Goal: Check status: Check status

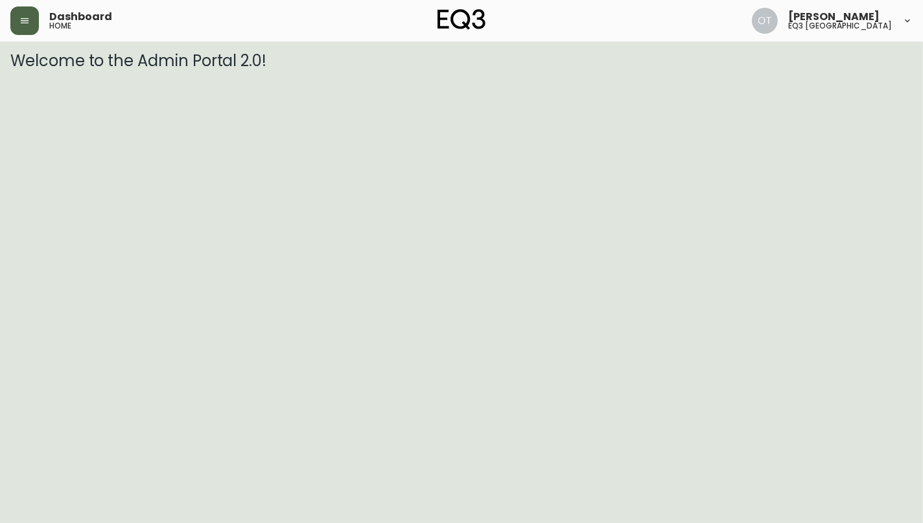
click at [29, 20] on icon "button" at bounding box center [24, 21] width 10 height 10
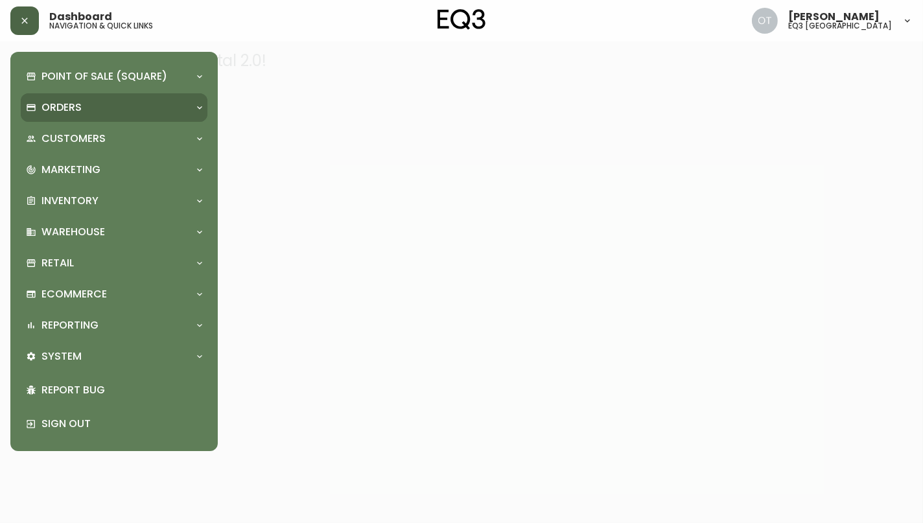
click at [69, 100] on p "Orders" at bounding box center [61, 107] width 40 height 14
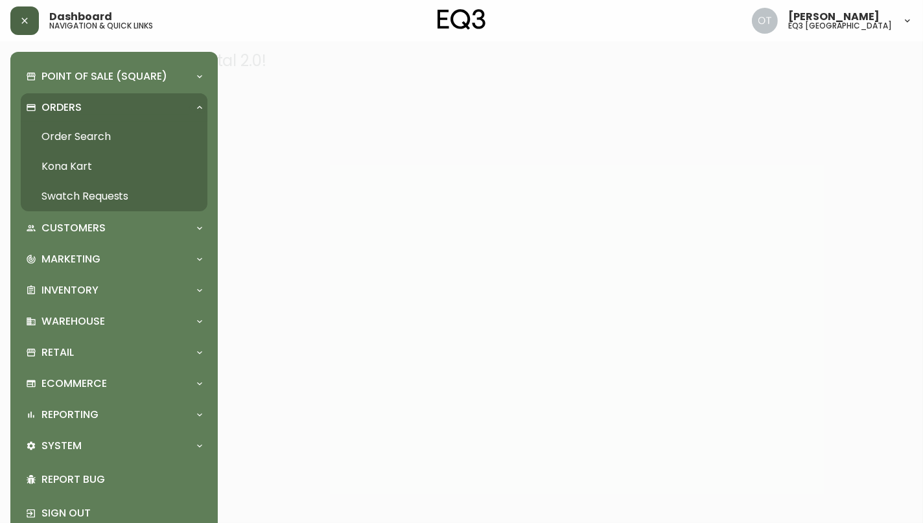
click at [89, 132] on link "Order Search" at bounding box center [114, 137] width 187 height 30
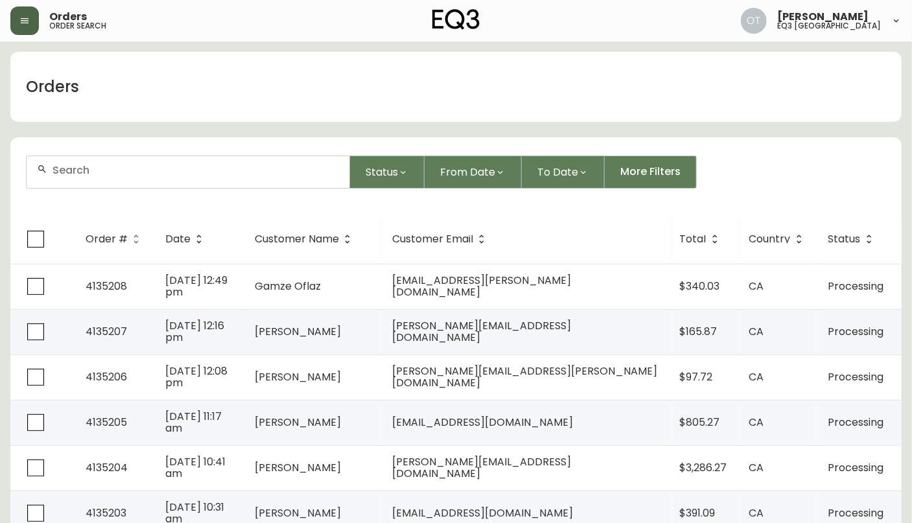
click at [132, 172] on input "text" at bounding box center [195, 170] width 286 height 12
paste input "4133347"
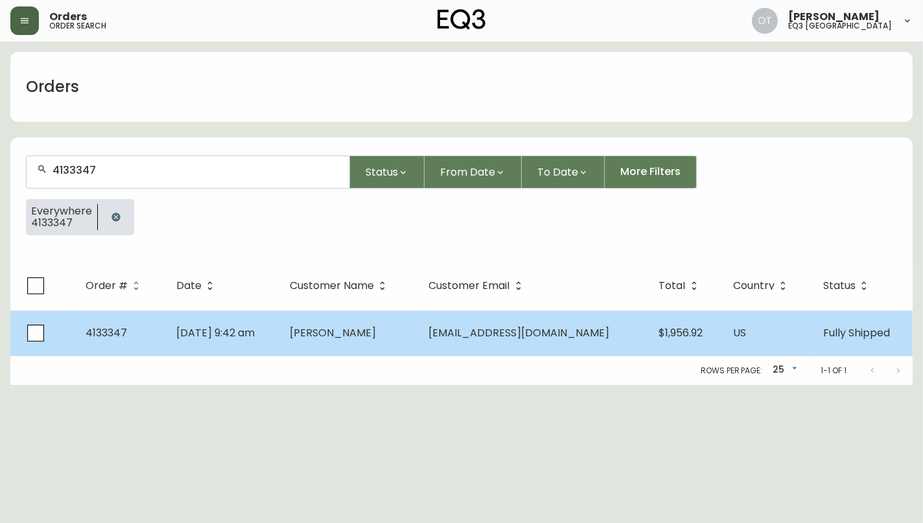
type input "4133347"
click at [153, 335] on td "4133347" at bounding box center [120, 332] width 91 height 45
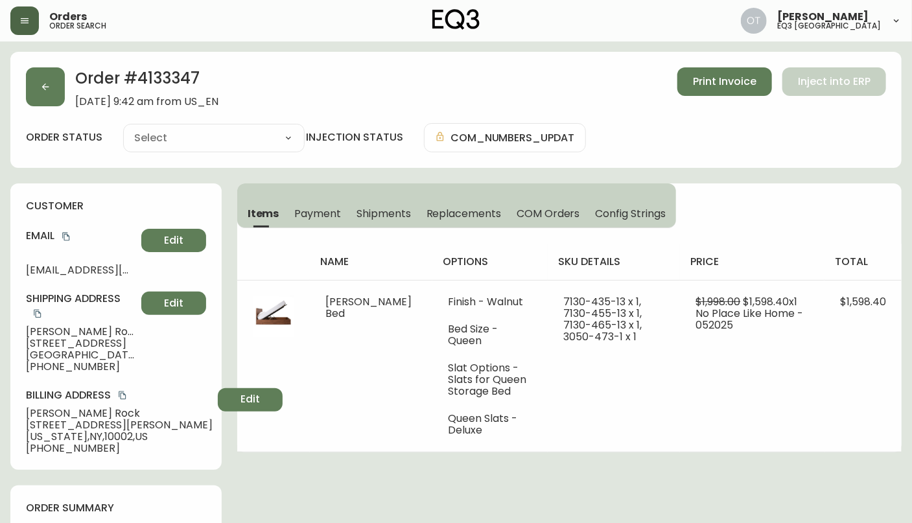
type input "Fully Shipped"
select select "FULLY_SHIPPED"
